Goal: Information Seeking & Learning: Learn about a topic

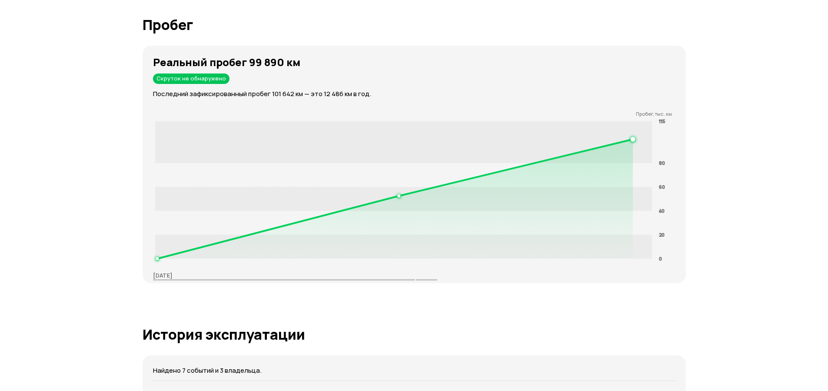
scroll to position [991, 0]
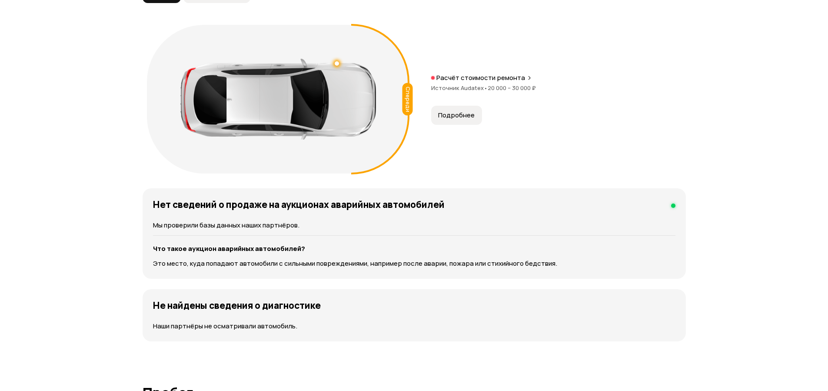
scroll to position [991, 0]
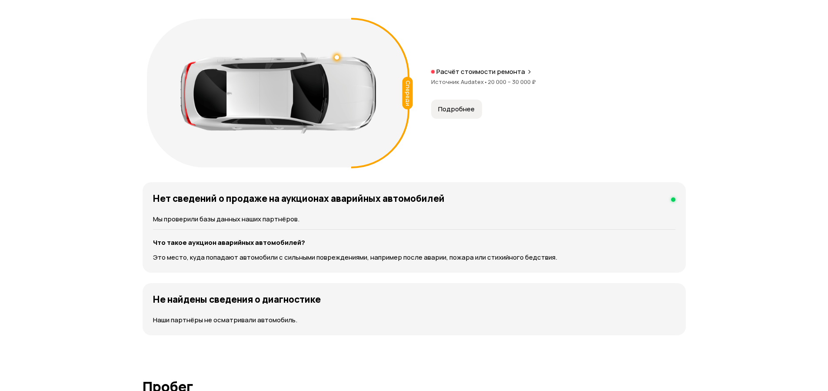
click at [463, 106] on span "Подробнее" at bounding box center [456, 109] width 37 height 9
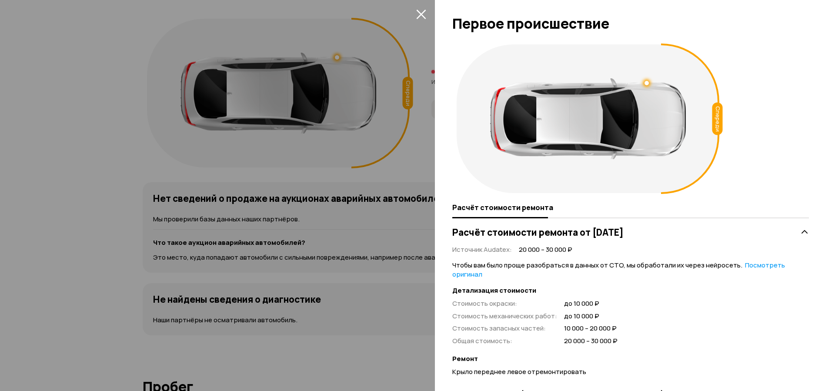
click at [421, 14] on icon "закрыть" at bounding box center [421, 15] width 10 height 10
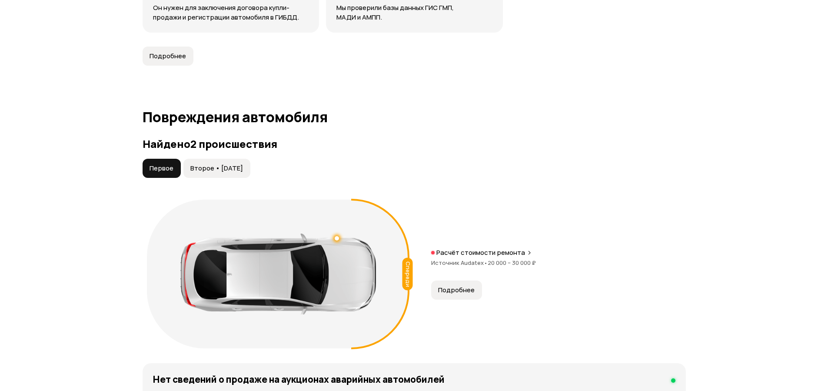
scroll to position [835, 0]
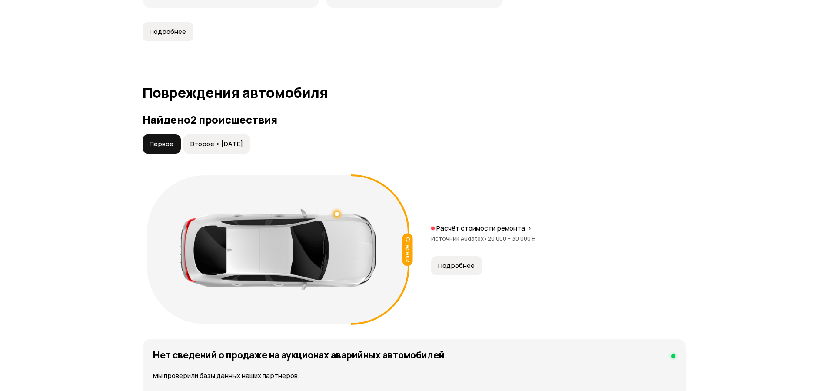
click at [240, 137] on button "Второе • 06 янв 2020" at bounding box center [216, 143] width 67 height 19
click at [462, 264] on span "Подробнее" at bounding box center [456, 265] width 37 height 9
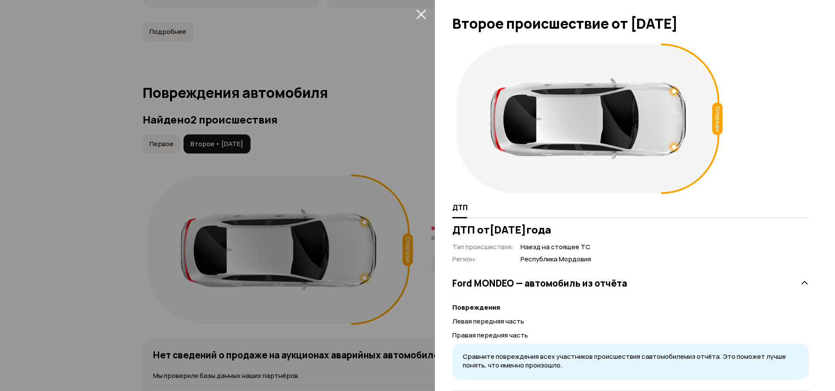
click at [420, 15] on icon "закрыть" at bounding box center [421, 15] width 10 height 10
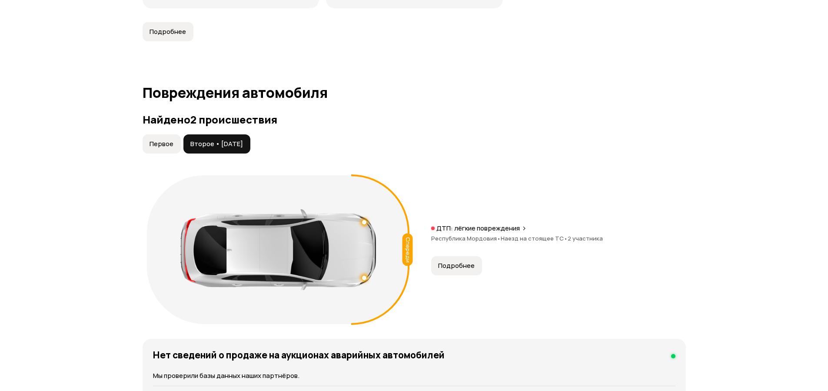
click at [164, 134] on button "Первое" at bounding box center [162, 143] width 38 height 19
click at [214, 140] on span "Второе • 06 янв 2020" at bounding box center [216, 144] width 53 height 9
click at [166, 139] on button "Первое" at bounding box center [162, 143] width 38 height 19
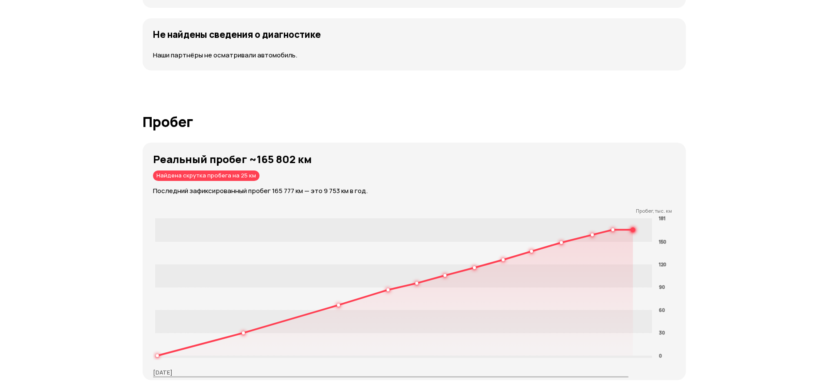
scroll to position [1357, 0]
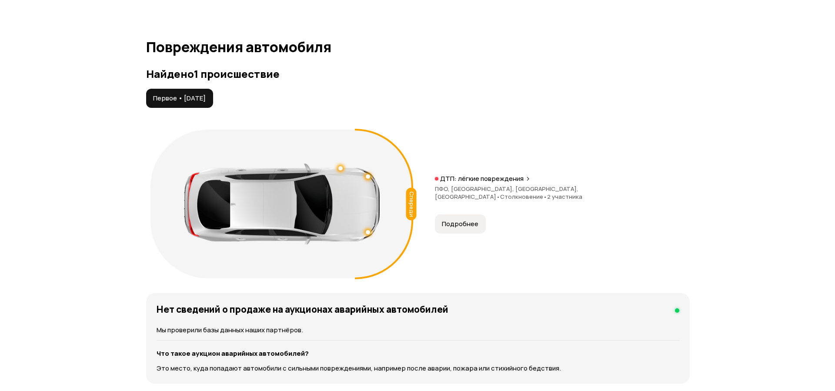
scroll to position [939, 0]
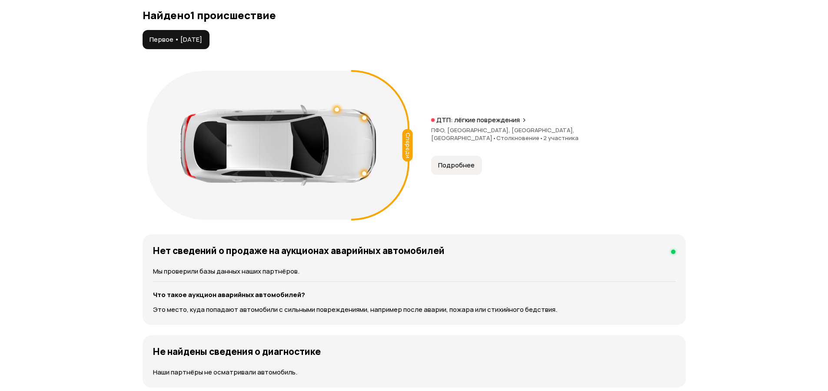
click at [451, 163] on span "Подробнее" at bounding box center [456, 165] width 37 height 9
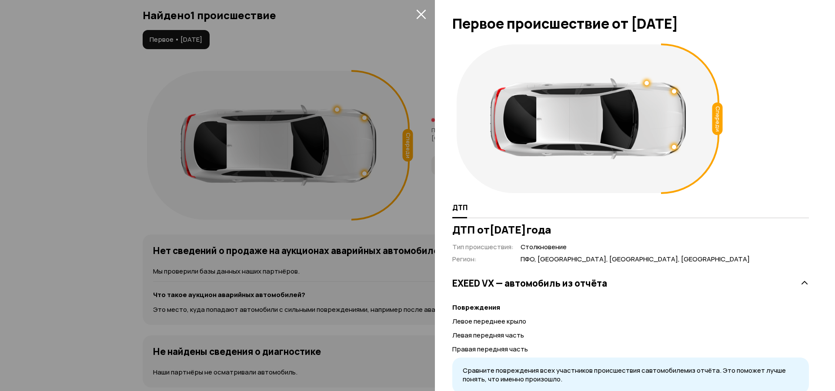
scroll to position [31, 0]
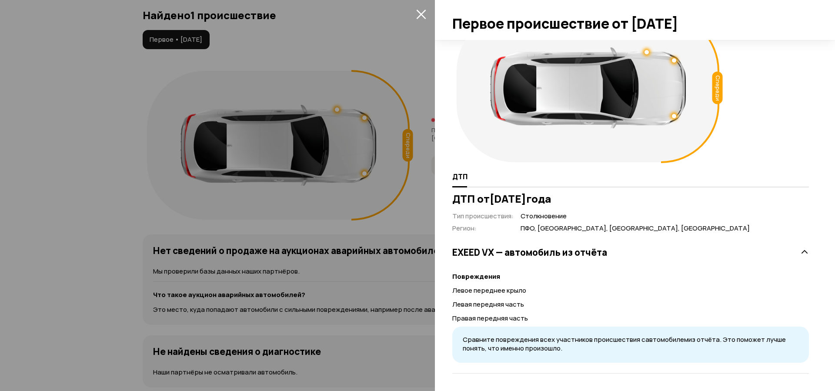
click at [801, 250] on icon at bounding box center [804, 252] width 9 height 9
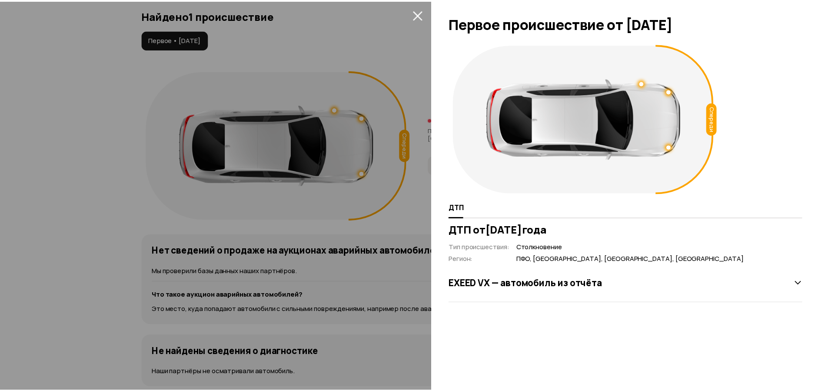
scroll to position [0, 0]
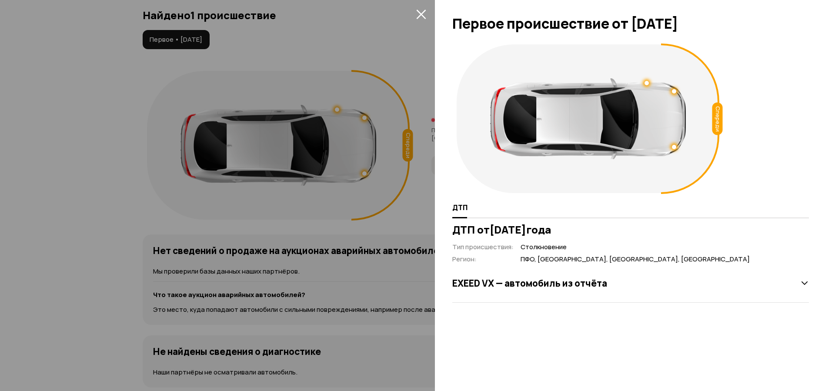
click at [420, 12] on icon "закрыть" at bounding box center [421, 14] width 10 height 10
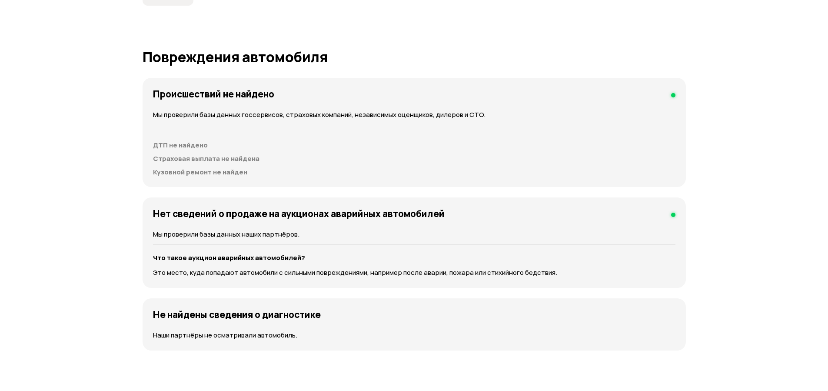
scroll to position [1148, 0]
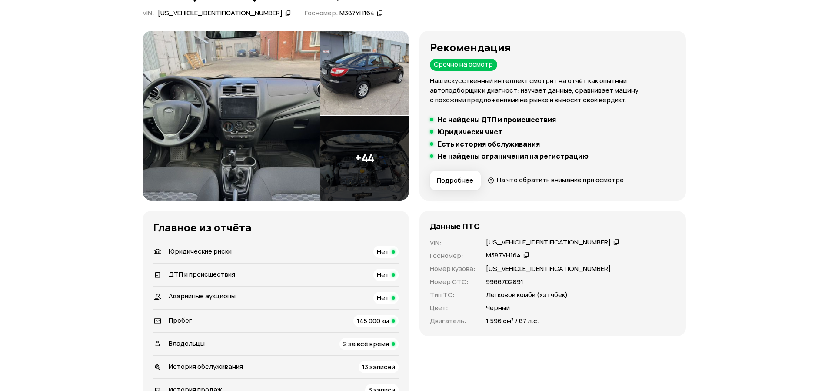
scroll to position [104, 0]
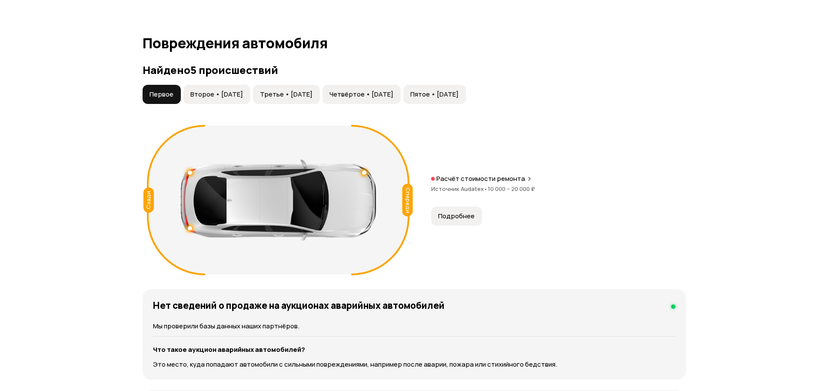
scroll to position [887, 0]
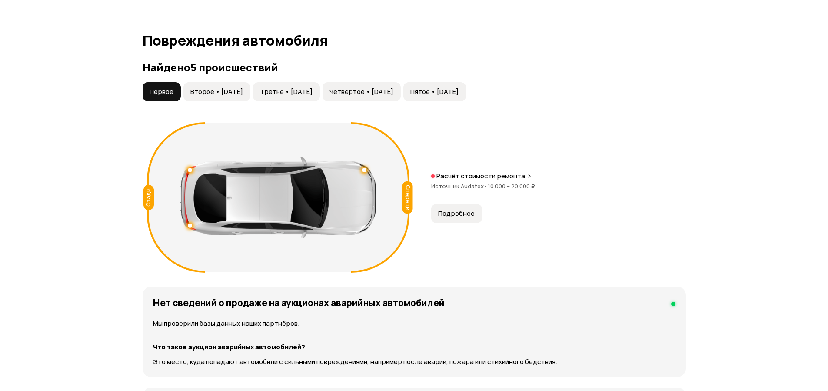
click at [411, 191] on div "Спереди" at bounding box center [407, 197] width 10 height 33
click at [216, 97] on button "Второе • 07 фев 2022" at bounding box center [216, 91] width 67 height 19
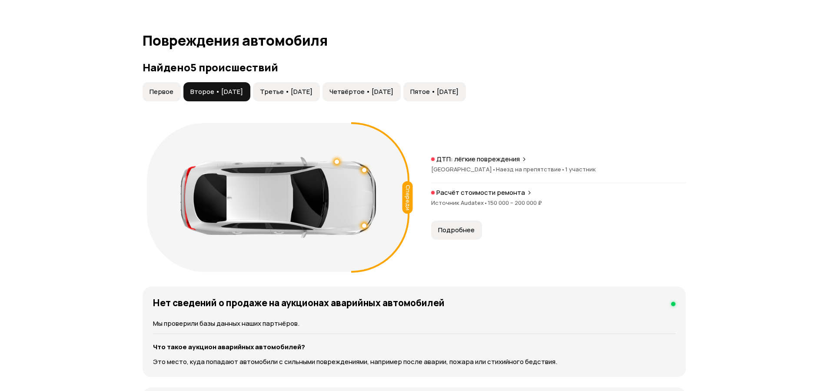
click at [304, 93] on span "Третье • 16 сен 2022" at bounding box center [286, 91] width 53 height 9
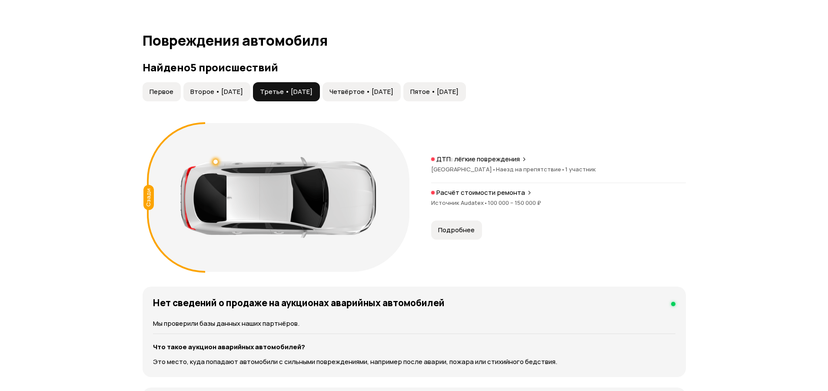
click at [373, 91] on span "Четвёртое • 02 ноя 2022" at bounding box center [362, 91] width 64 height 9
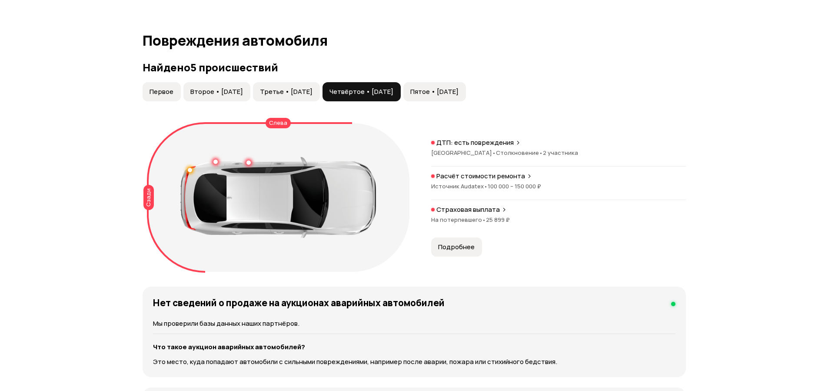
click at [459, 93] on span "Пятое • 07 сен 2023" at bounding box center [434, 91] width 48 height 9
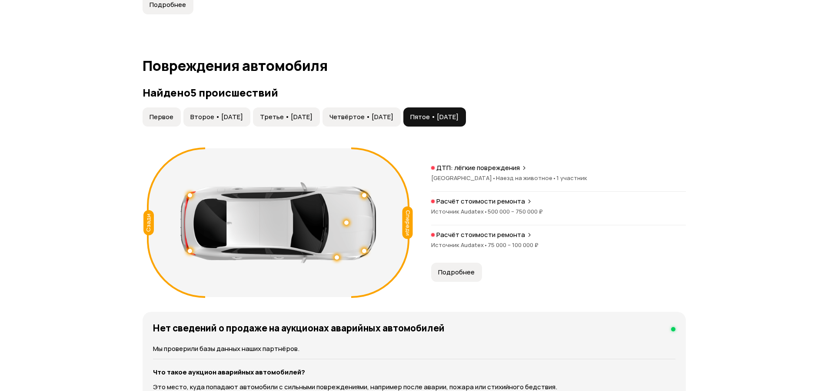
scroll to position [835, 0]
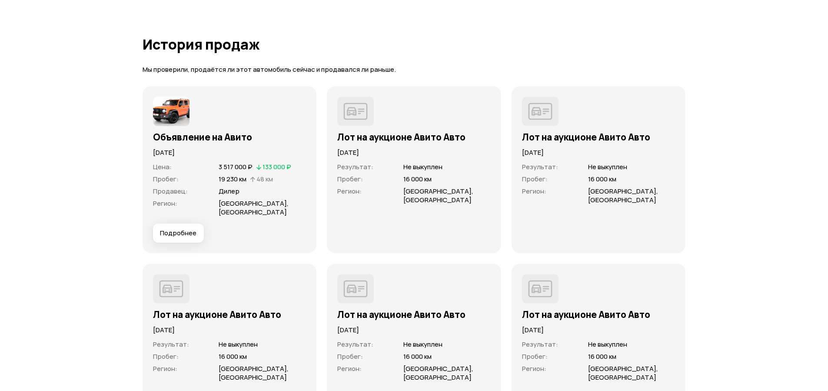
scroll to position [1983, 0]
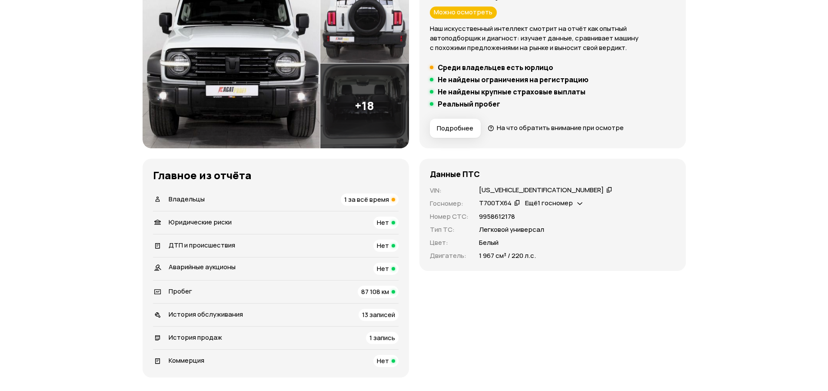
scroll to position [157, 0]
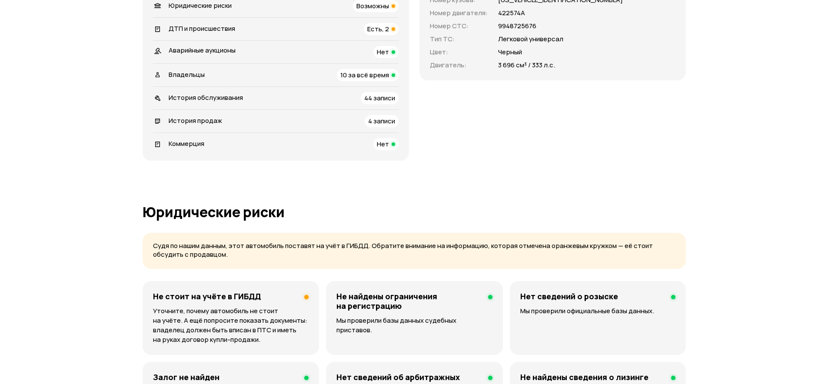
scroll to position [365, 0]
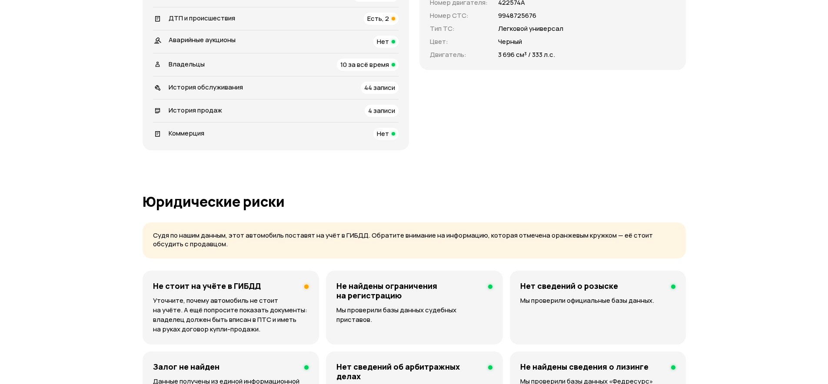
click at [384, 16] on span "Есть, 2" at bounding box center [378, 18] width 22 height 9
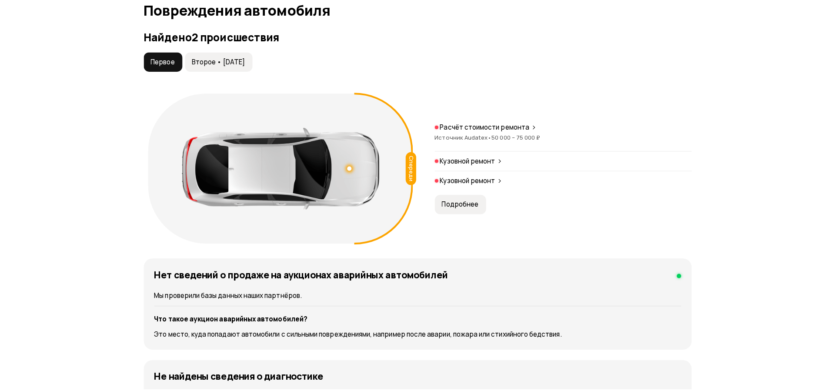
scroll to position [920, 0]
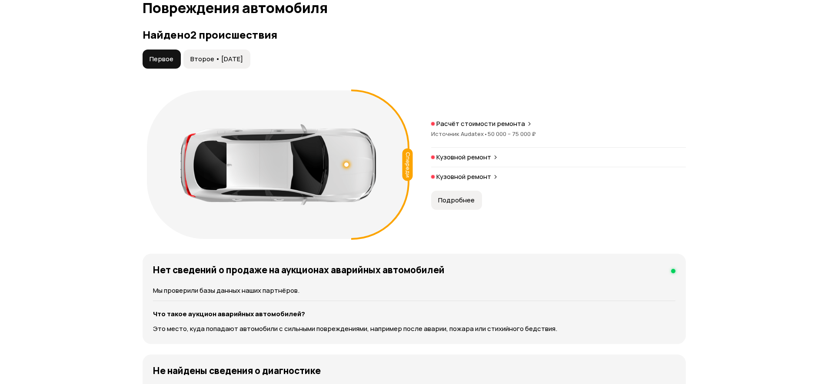
click at [473, 160] on p "Кузовной ремонт" at bounding box center [464, 157] width 55 height 9
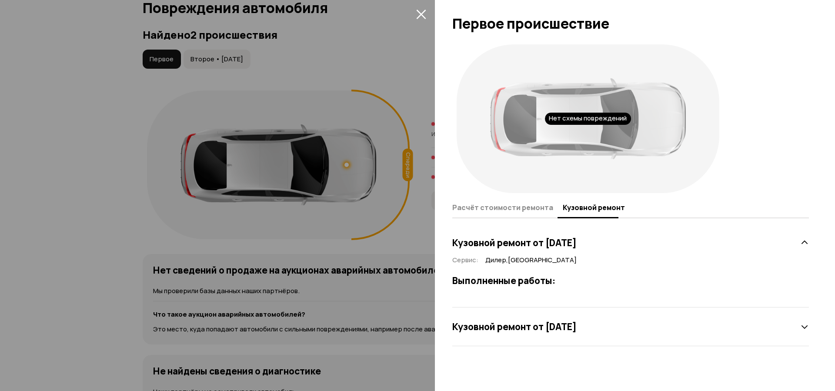
click at [421, 14] on icon "закрыть" at bounding box center [421, 15] width 10 height 10
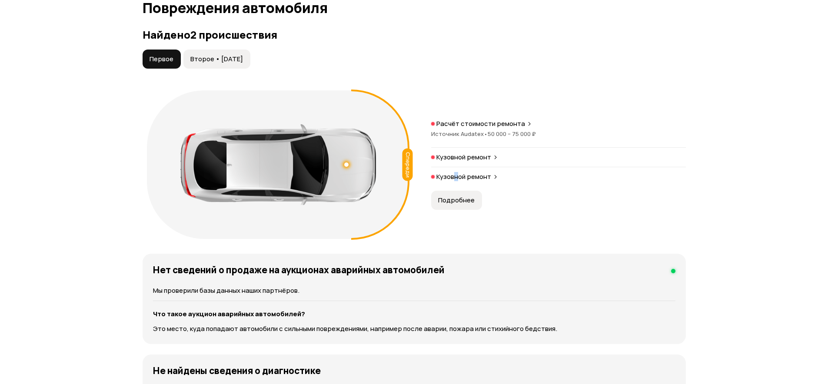
click at [457, 177] on p "Кузовной ремонт" at bounding box center [464, 177] width 55 height 9
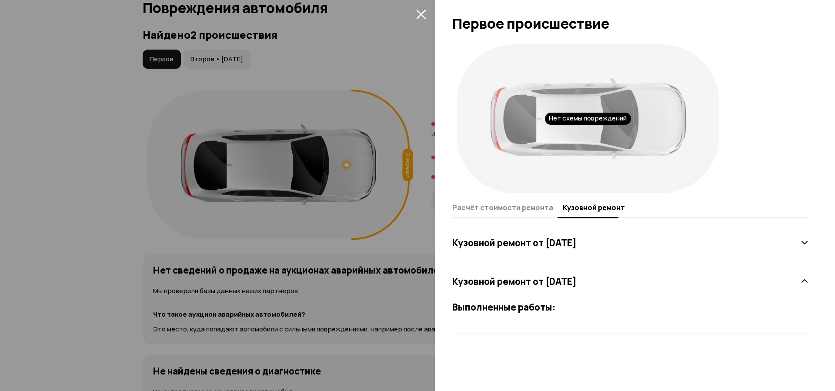
click at [421, 13] on icon "закрыть" at bounding box center [421, 15] width 10 height 10
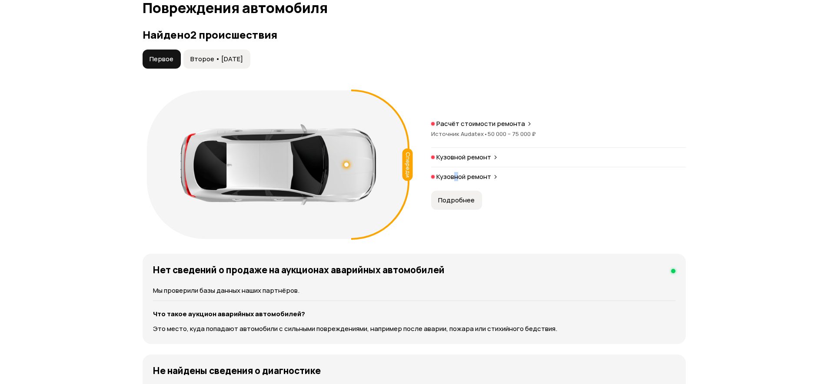
click at [450, 204] on span "Подробнее" at bounding box center [456, 200] width 37 height 9
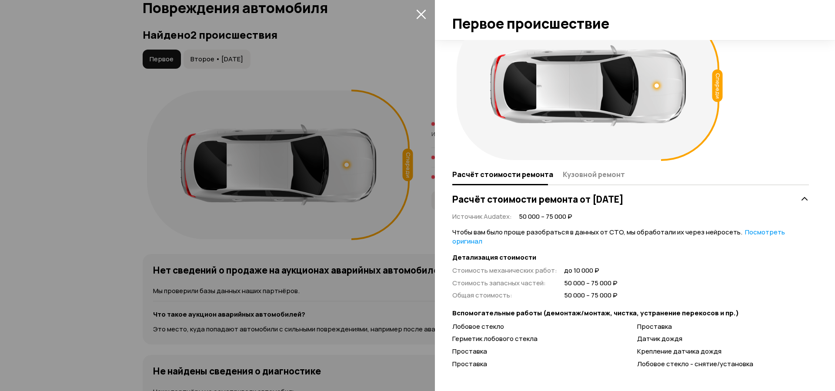
scroll to position [51, 0]
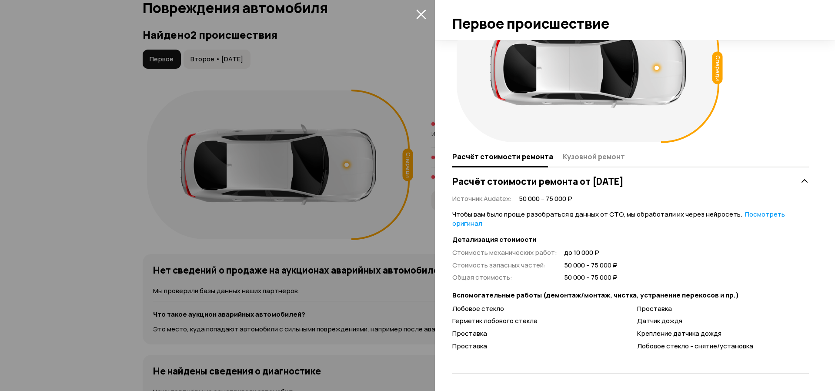
click at [555, 268] on div "Стоимость механических работ : до 10 000 ₽ Стоимость запасных частей : 50 000 –…" at bounding box center [534, 265] width 165 height 34
click at [589, 158] on span "Кузовной ремонт" at bounding box center [594, 156] width 62 height 9
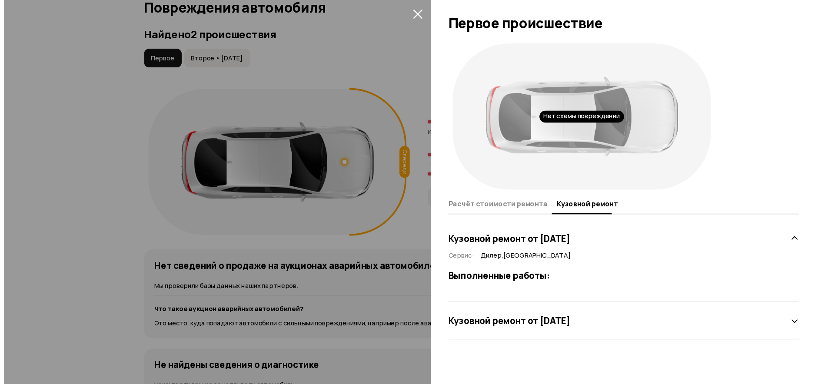
scroll to position [0, 0]
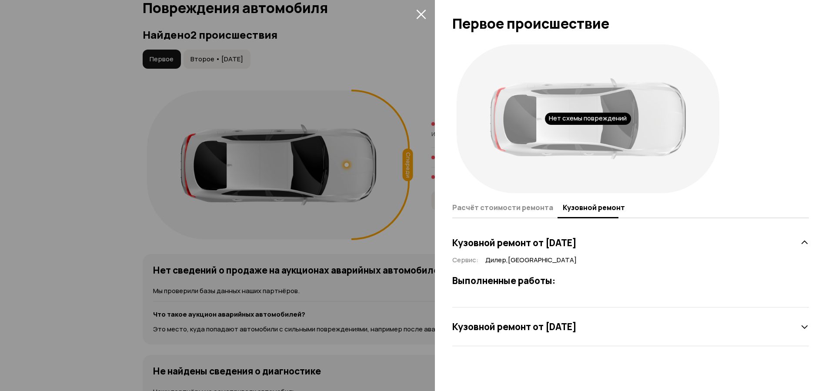
click at [527, 199] on button "Расчёт стоимости ремонта" at bounding box center [506, 207] width 108 height 17
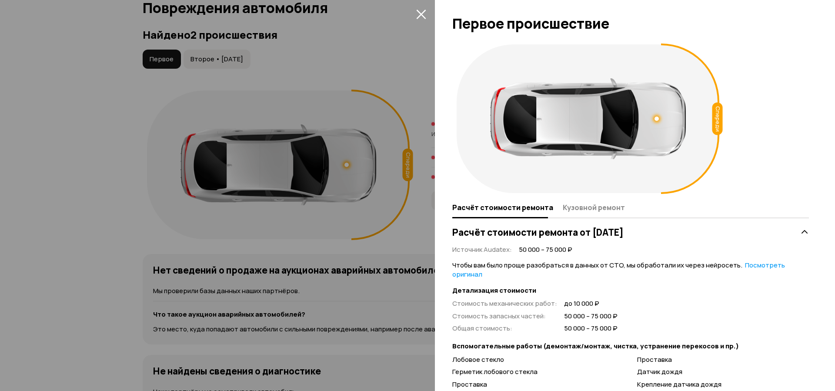
click at [420, 12] on icon "закрыть" at bounding box center [421, 14] width 10 height 10
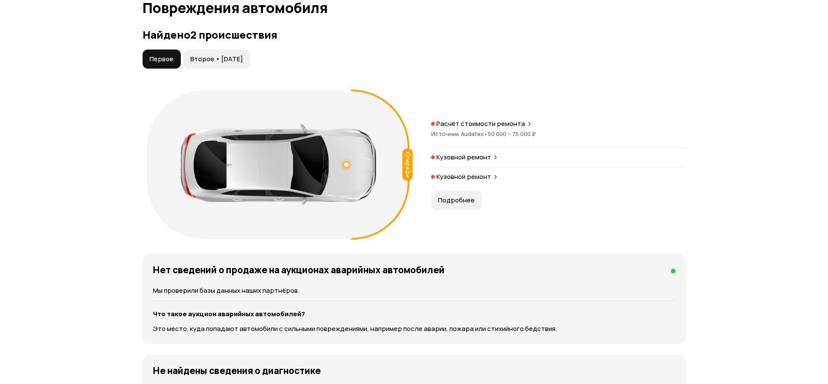
click at [462, 178] on p "Кузовной ремонт" at bounding box center [464, 177] width 55 height 9
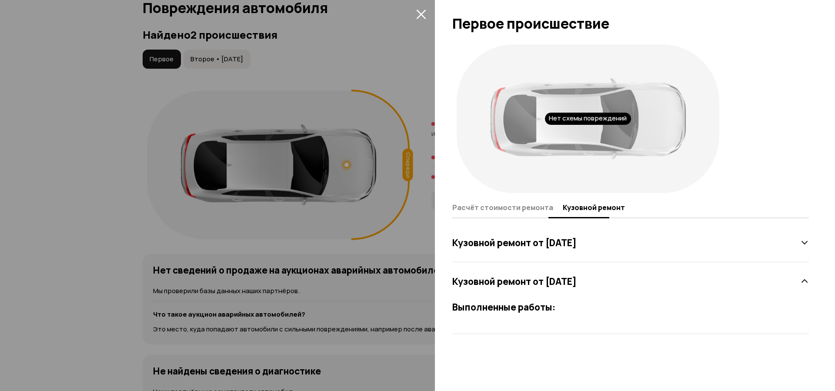
click at [485, 210] on span "Расчёт стоимости ремонта" at bounding box center [502, 207] width 101 height 9
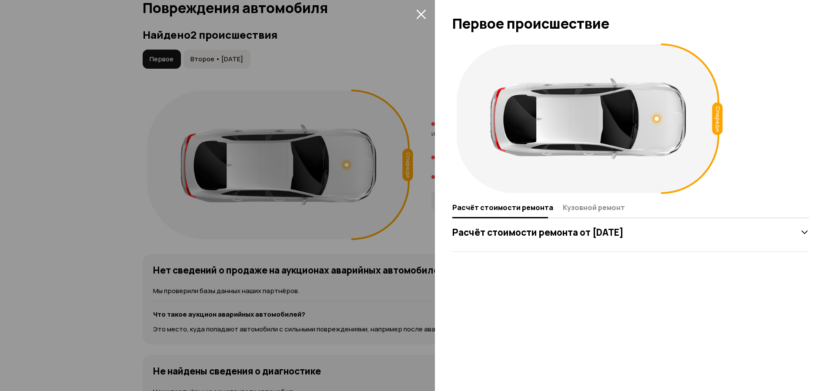
click at [420, 15] on icon "закрыть" at bounding box center [421, 15] width 10 height 10
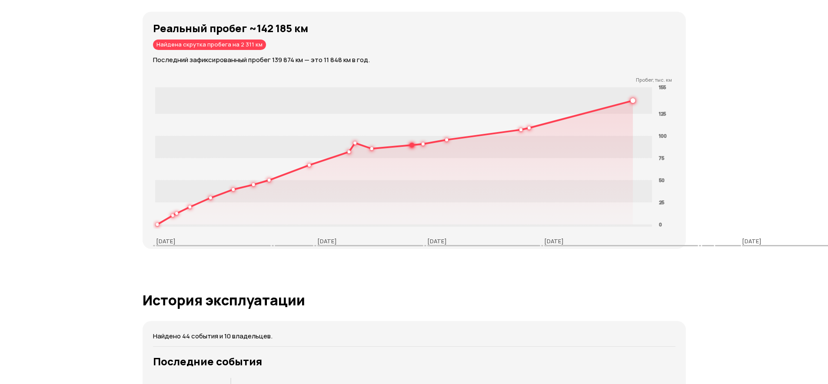
scroll to position [1389, 0]
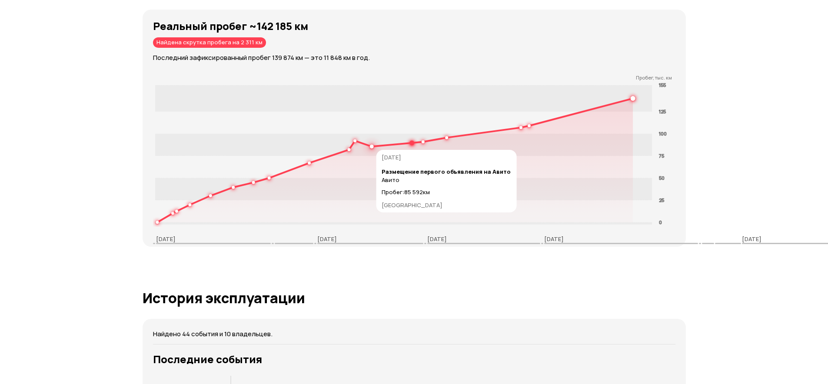
click at [367, 145] on icon at bounding box center [395, 160] width 476 height 124
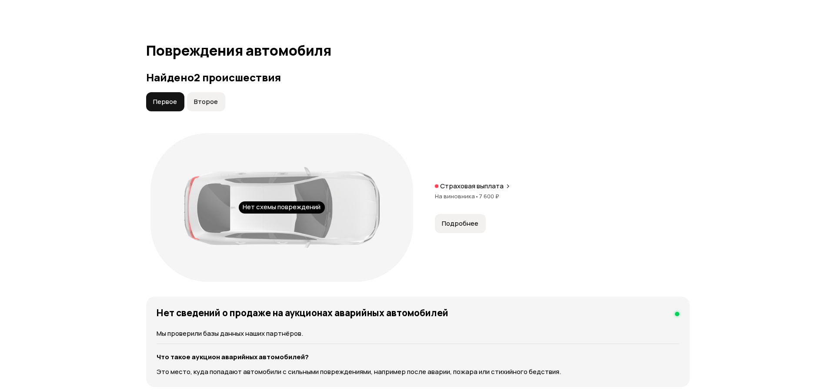
scroll to position [887, 0]
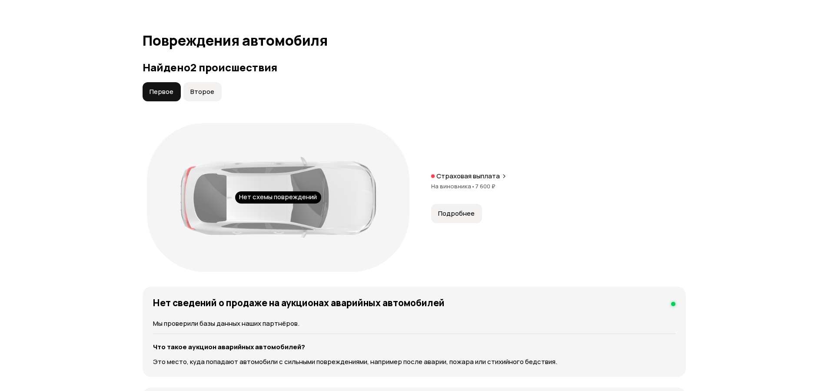
click at [287, 197] on div "Нет схемы повреждений" at bounding box center [278, 197] width 86 height 12
click at [479, 178] on p "Страховая выплата" at bounding box center [468, 176] width 63 height 9
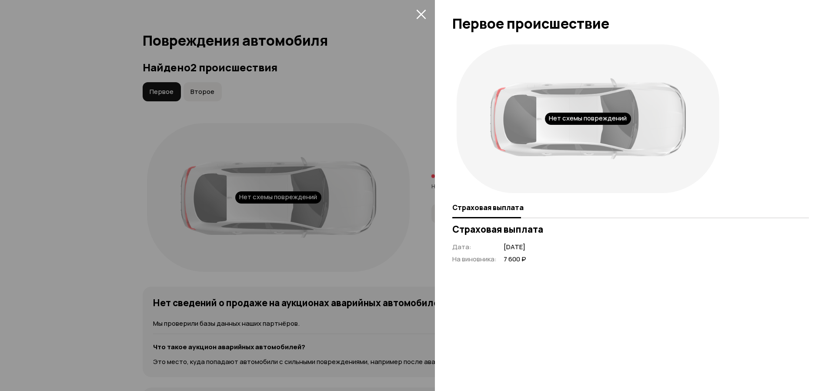
click at [423, 7] on div at bounding box center [417, 195] width 835 height 391
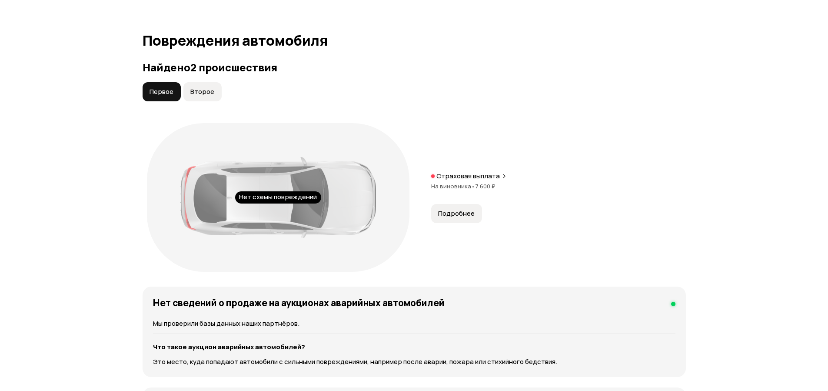
click at [215, 89] on button "Второе" at bounding box center [202, 91] width 38 height 19
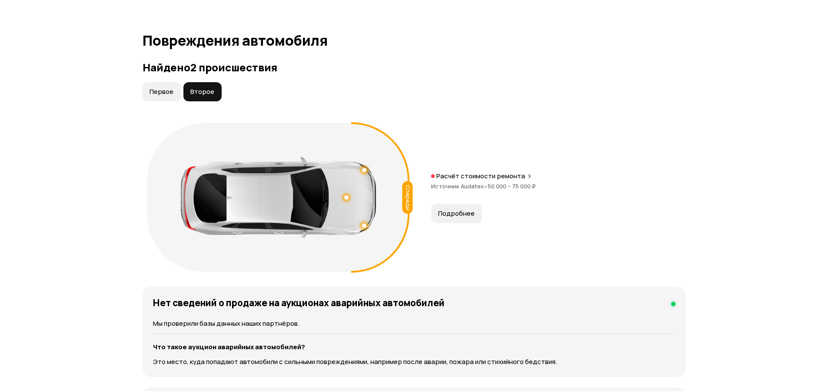
click at [466, 210] on span "Подробнее" at bounding box center [456, 213] width 37 height 9
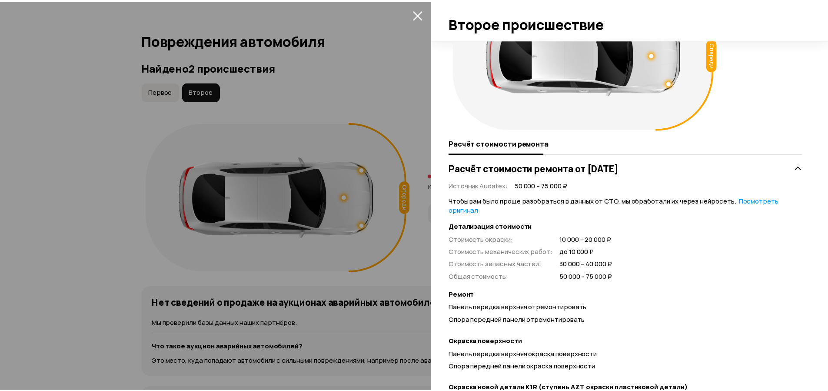
scroll to position [0, 0]
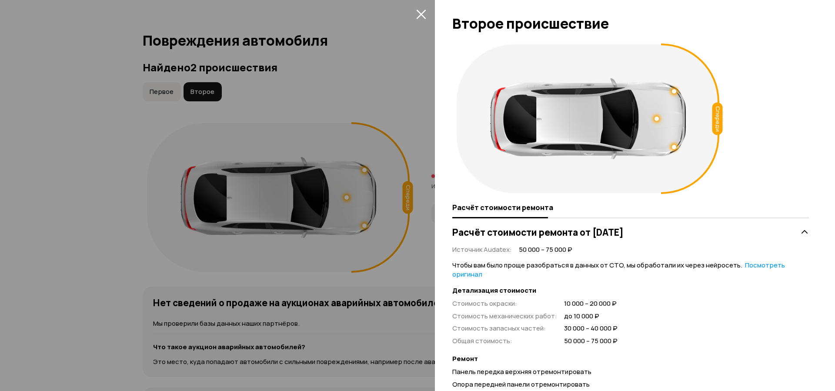
click at [417, 15] on icon "закрыть" at bounding box center [421, 14] width 10 height 10
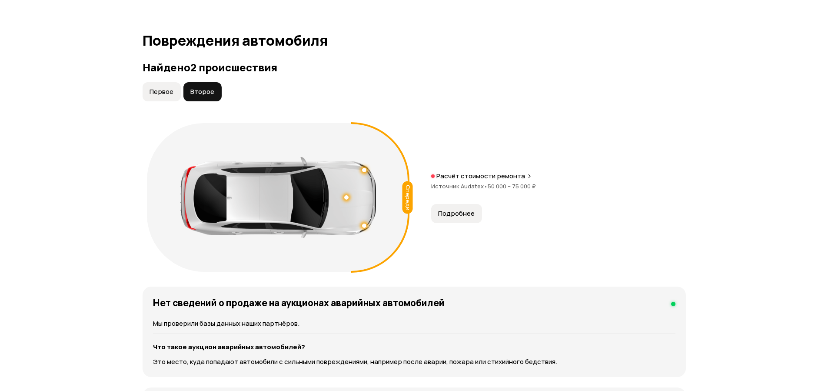
click at [155, 93] on span "Первое" at bounding box center [162, 91] width 24 height 9
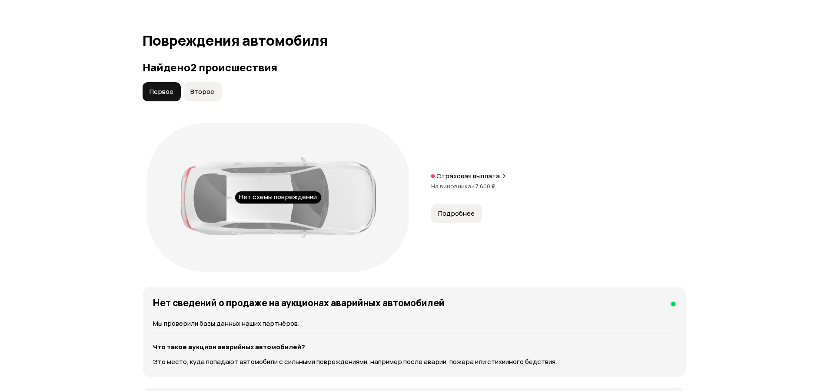
click at [196, 95] on span "Второе" at bounding box center [202, 91] width 24 height 9
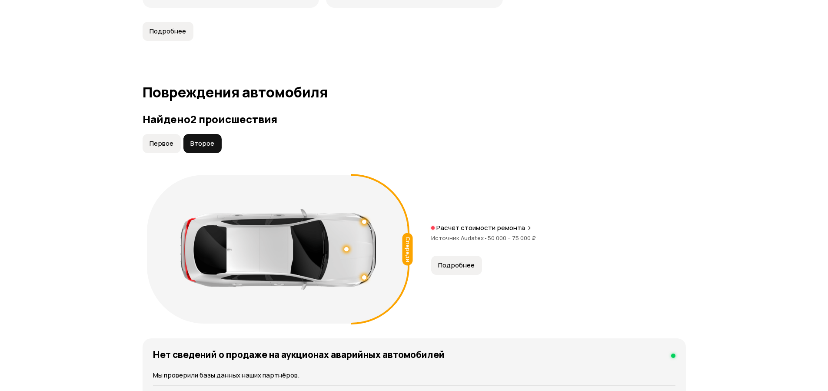
scroll to position [835, 0]
click at [160, 138] on button "Первое" at bounding box center [162, 143] width 38 height 19
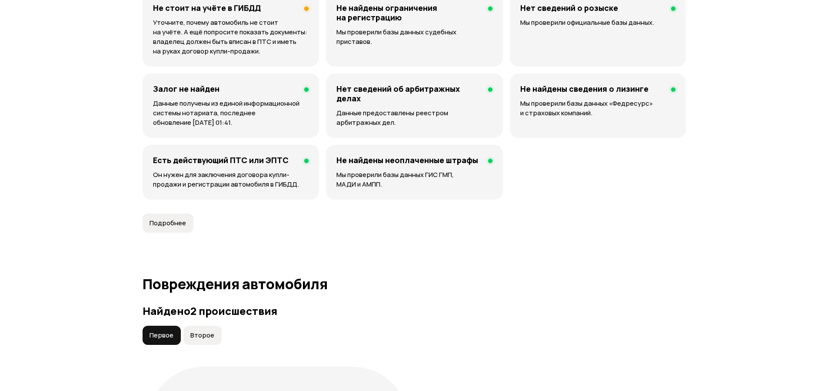
scroll to position [783, 0]
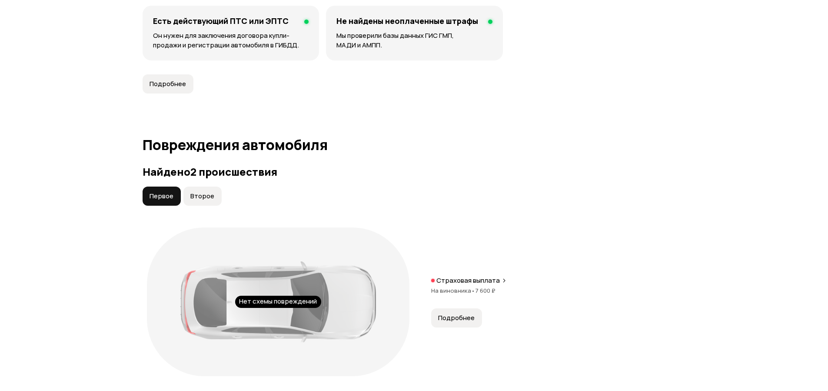
click at [207, 193] on span "Второе" at bounding box center [202, 196] width 24 height 9
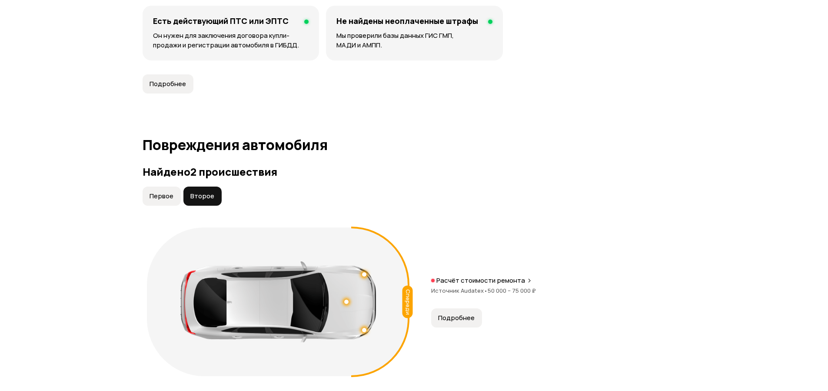
click at [154, 199] on span "Первое" at bounding box center [162, 196] width 24 height 9
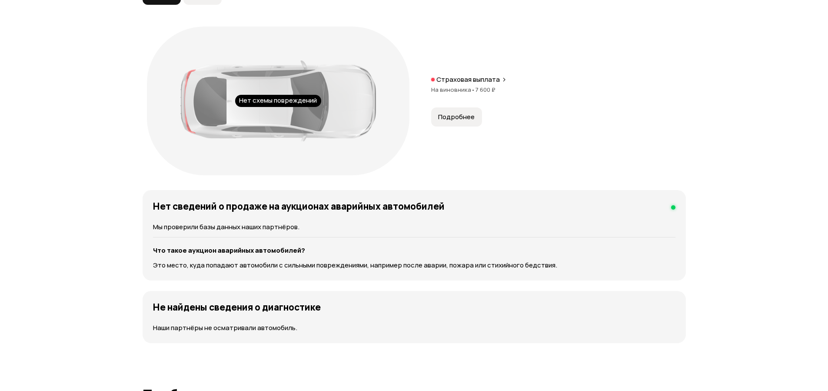
scroll to position [835, 0]
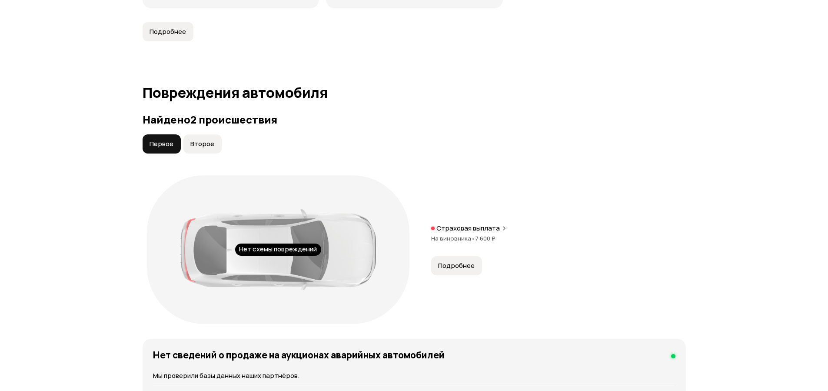
click at [211, 141] on span "Второе" at bounding box center [202, 144] width 24 height 9
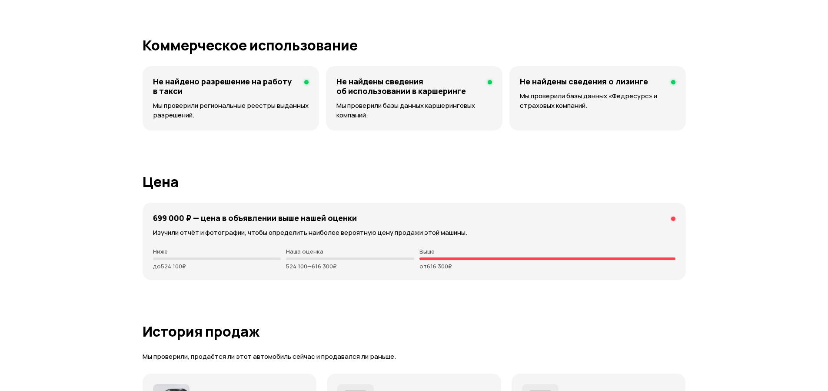
scroll to position [2244, 0]
